Goal: Find specific page/section: Find specific page/section

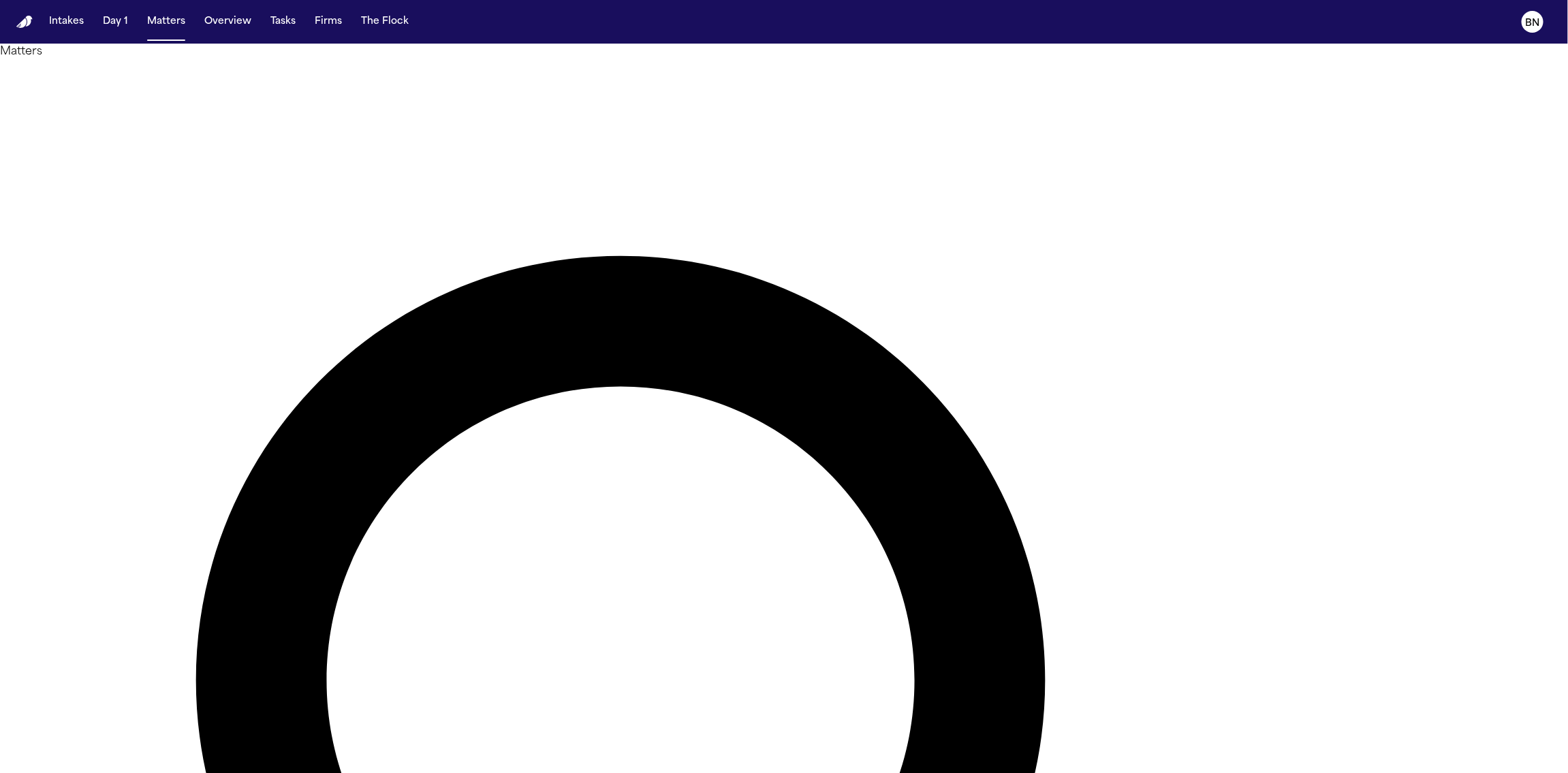
type input "*********"
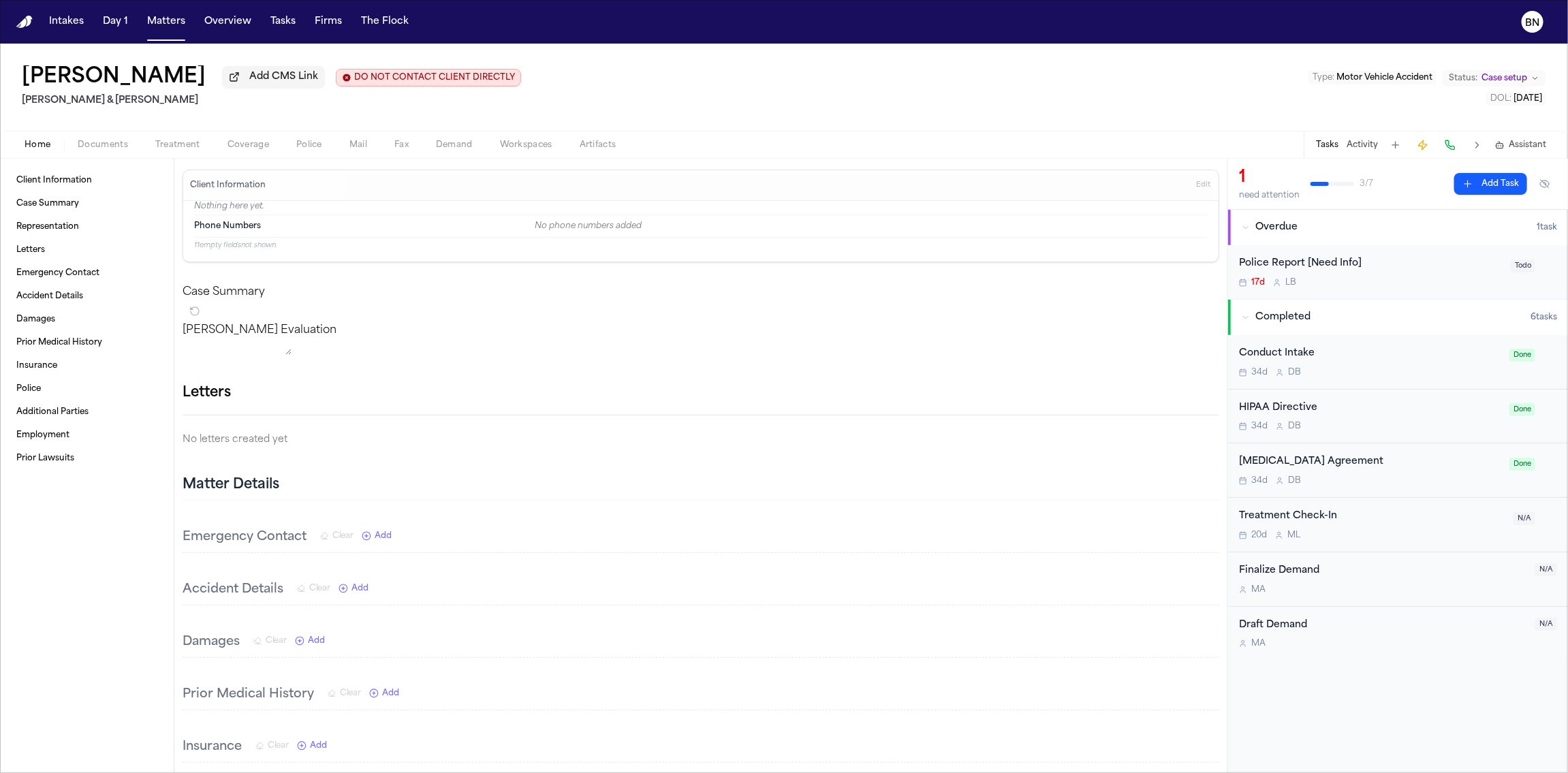
click at [317, 145] on span "Police" at bounding box center [309, 145] width 26 height 11
